Goal: Information Seeking & Learning: Check status

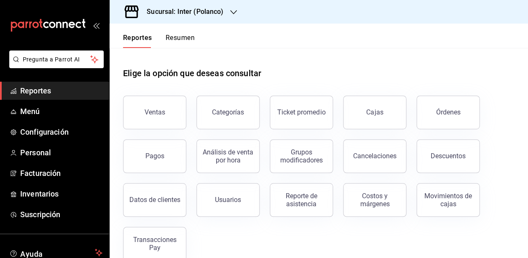
click at [200, 5] on div "Sucursal: Inter (Polanco)" at bounding box center [178, 12] width 124 height 24
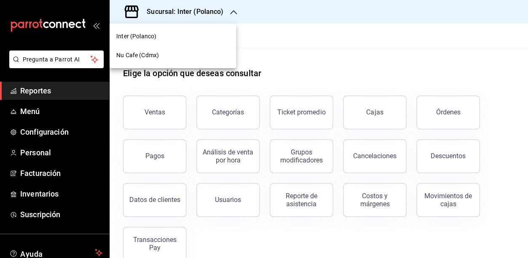
click at [182, 54] on div "Nu Cafe (Cdmx)" at bounding box center [172, 55] width 113 height 9
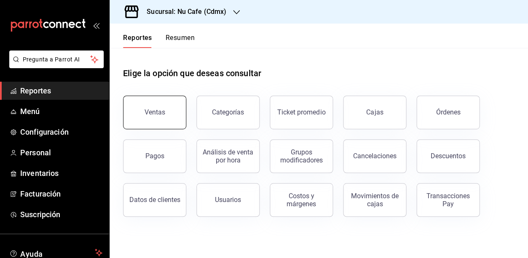
click at [166, 116] on button "Ventas" at bounding box center [154, 113] width 63 height 34
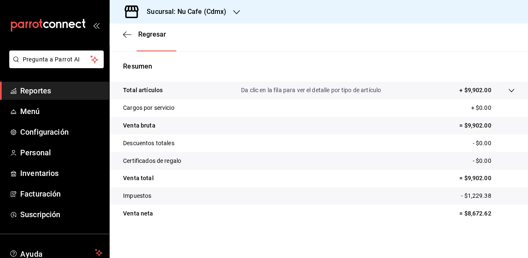
scroll to position [144, 0]
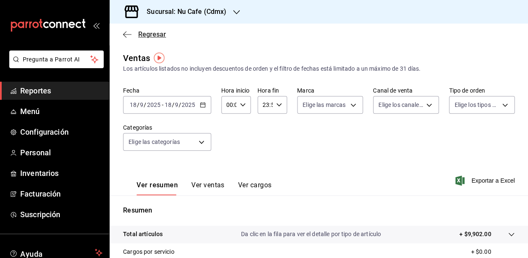
click at [150, 36] on span "Regresar" at bounding box center [152, 34] width 28 height 8
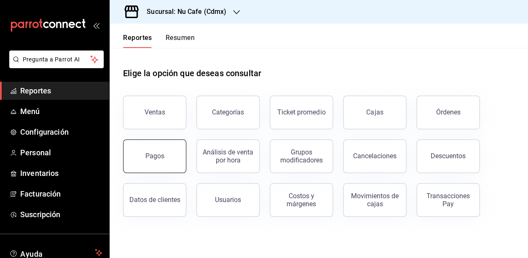
click at [172, 149] on button "Pagos" at bounding box center [154, 156] width 63 height 34
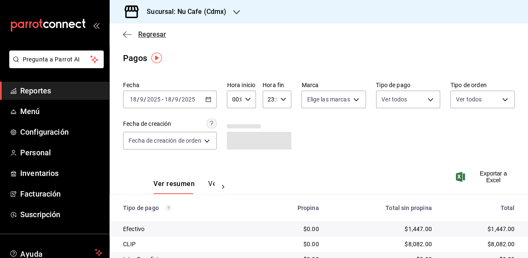
click at [150, 36] on span "Regresar" at bounding box center [152, 34] width 28 height 8
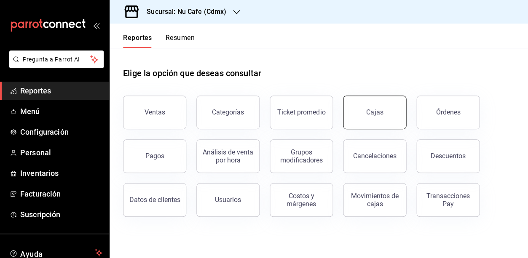
click at [362, 119] on link "Cajas" at bounding box center [374, 113] width 63 height 34
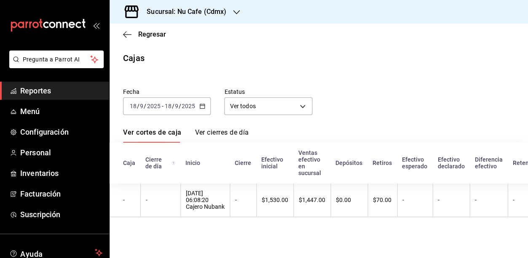
click at [349, 87] on div "Fecha [DATE] [DATE] - [DATE] [DATE] Estatus Ver todos ALL" at bounding box center [312, 95] width 405 height 40
click at [155, 33] on span "Regresar" at bounding box center [152, 34] width 28 height 8
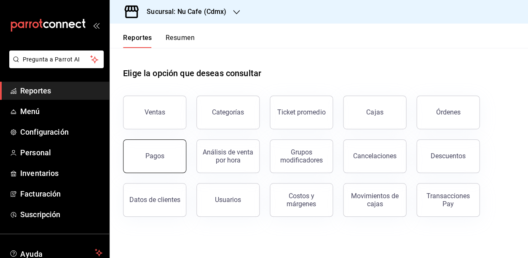
click at [160, 154] on div "Pagos" at bounding box center [154, 156] width 19 height 8
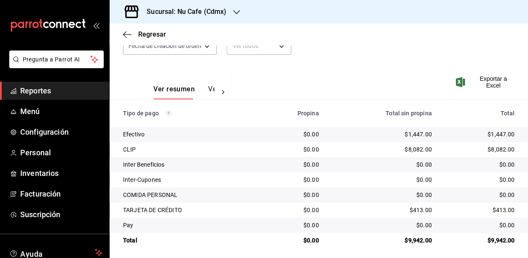
scroll to position [94, 0]
